Goal: Task Accomplishment & Management: Manage account settings

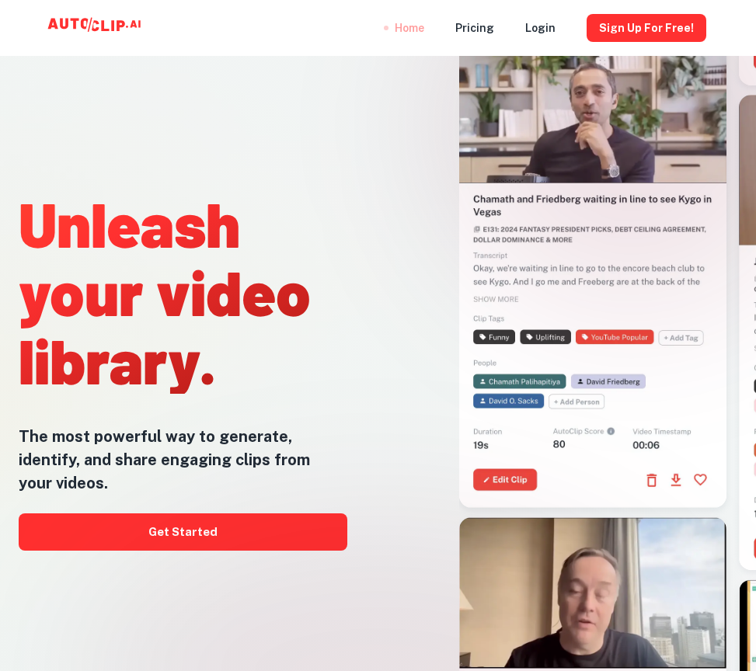
click at [397, 27] on div "Home" at bounding box center [409, 28] width 30 height 56
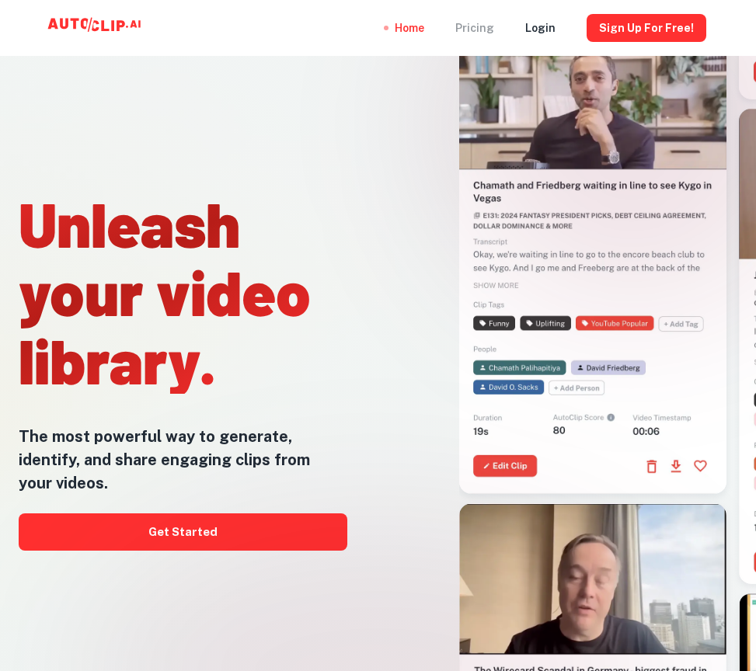
click at [475, 30] on div "Pricing" at bounding box center [474, 28] width 39 height 56
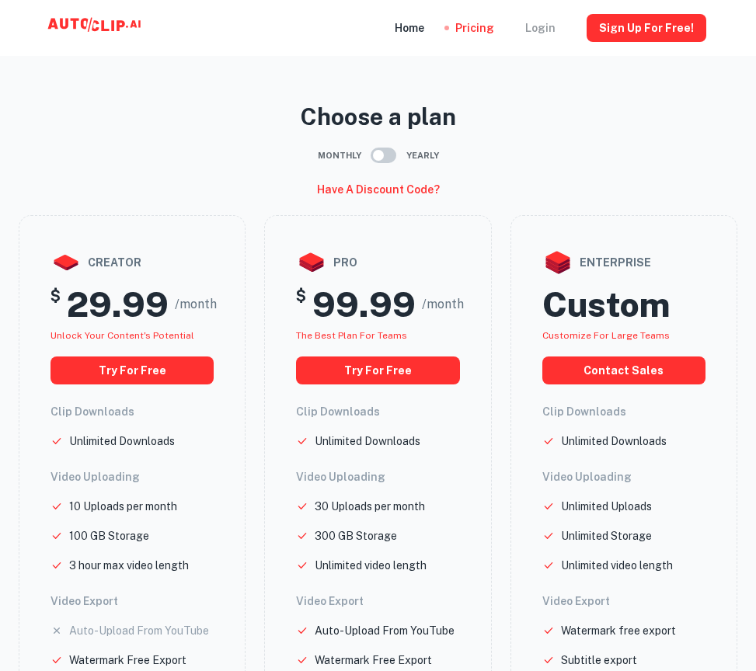
click at [542, 30] on div "Login" at bounding box center [540, 28] width 30 height 56
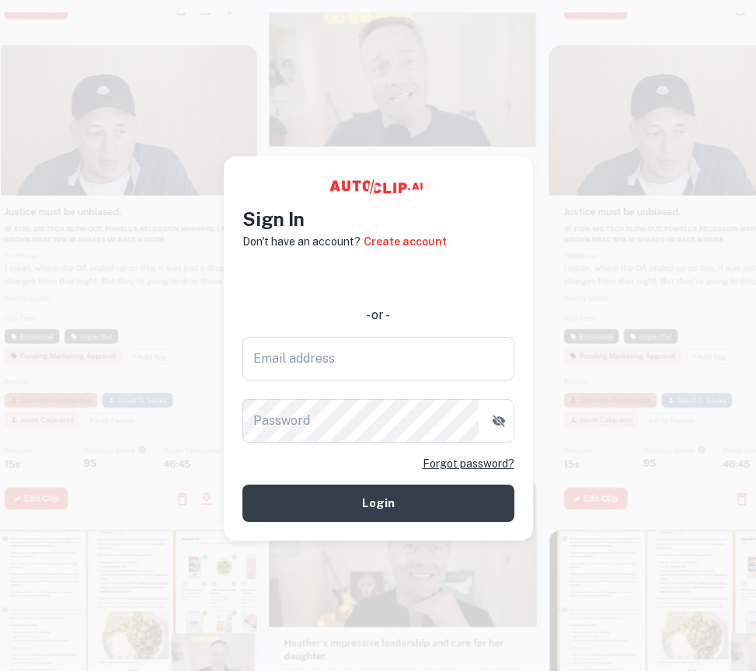
click at [419, 109] on video at bounding box center [402, 62] width 267 height 134
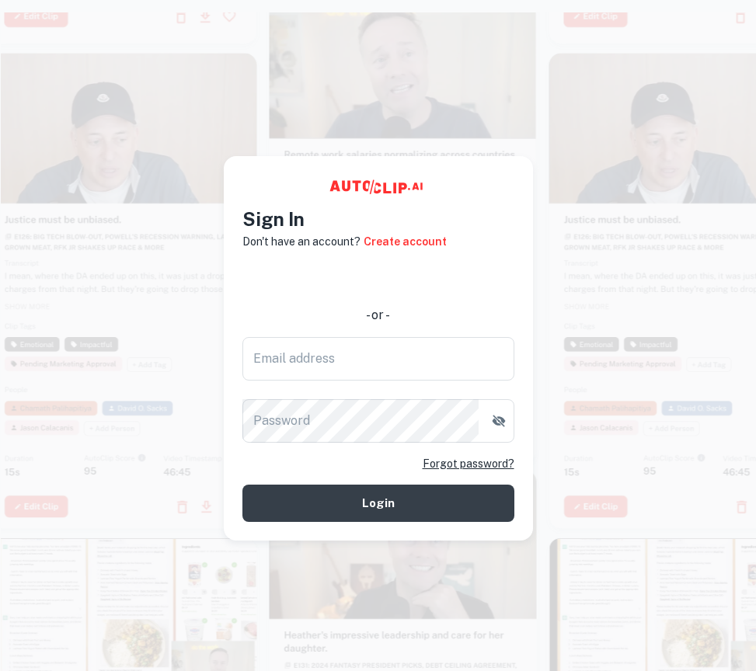
click at [185, 339] on div at bounding box center [123, 290] width 267 height 475
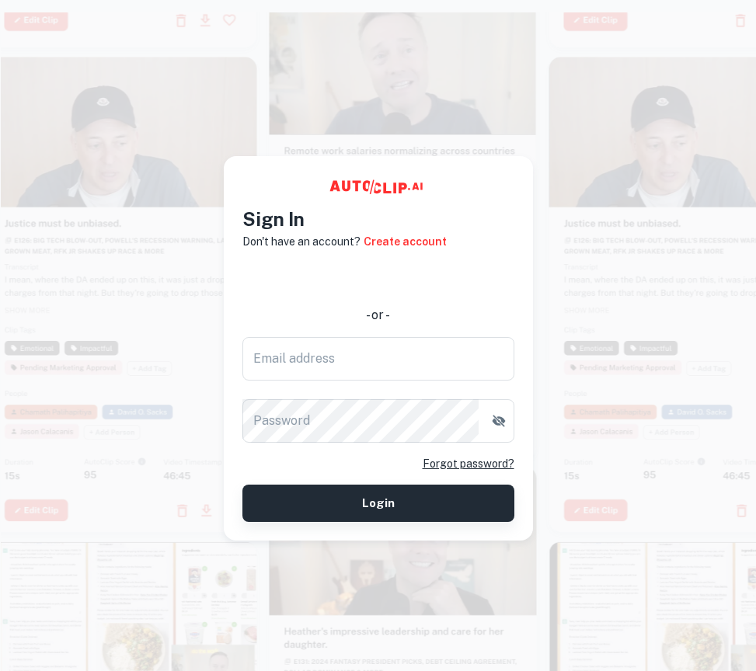
click at [370, 503] on button "Login" at bounding box center [378, 503] width 272 height 37
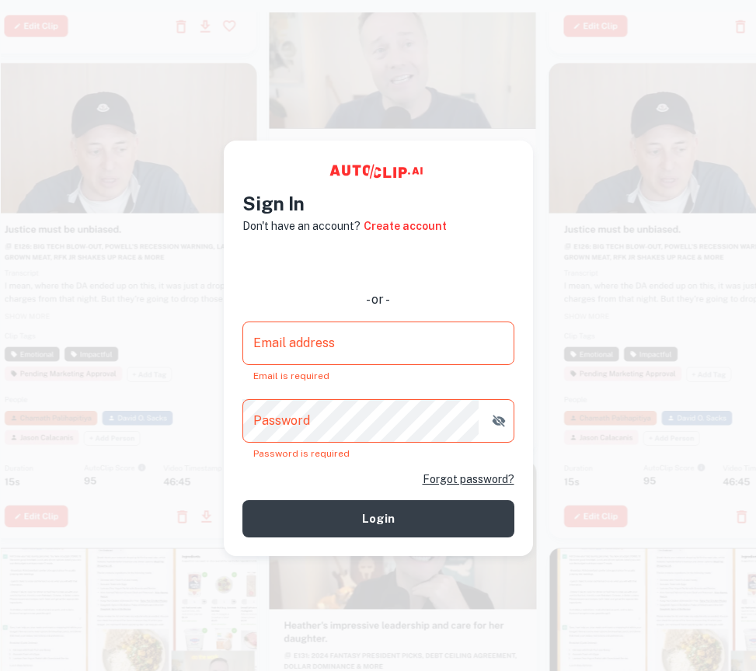
click at [367, 263] on div "使用 Google 账号登录。在新标签页中打开" at bounding box center [378, 262] width 272 height 34
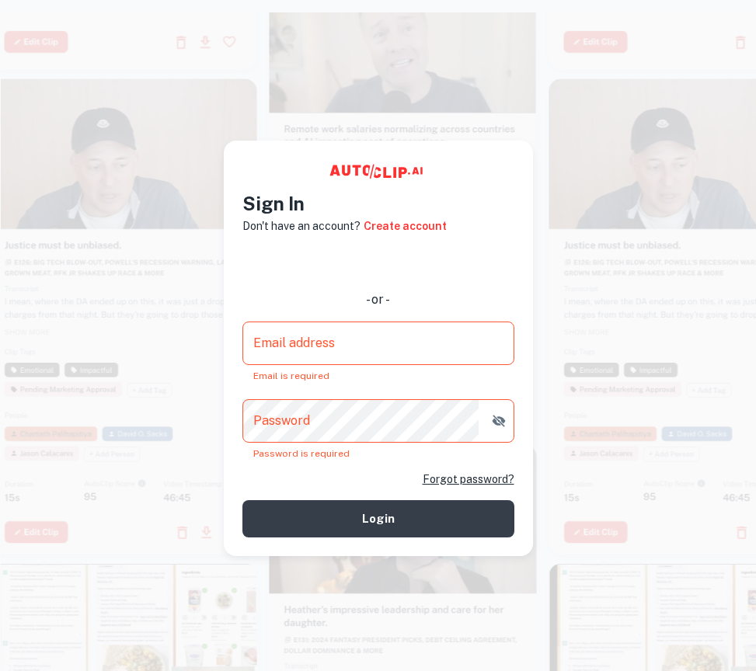
click at [578, 267] on div at bounding box center [682, 315] width 267 height 475
